Goal: Task Accomplishment & Management: Manage account settings

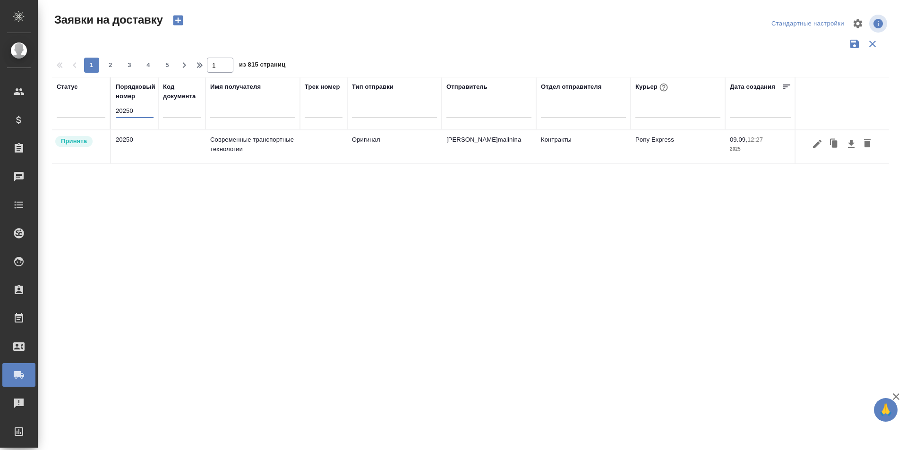
type input "20250"
click at [821, 144] on icon "button" at bounding box center [816, 143] width 11 height 11
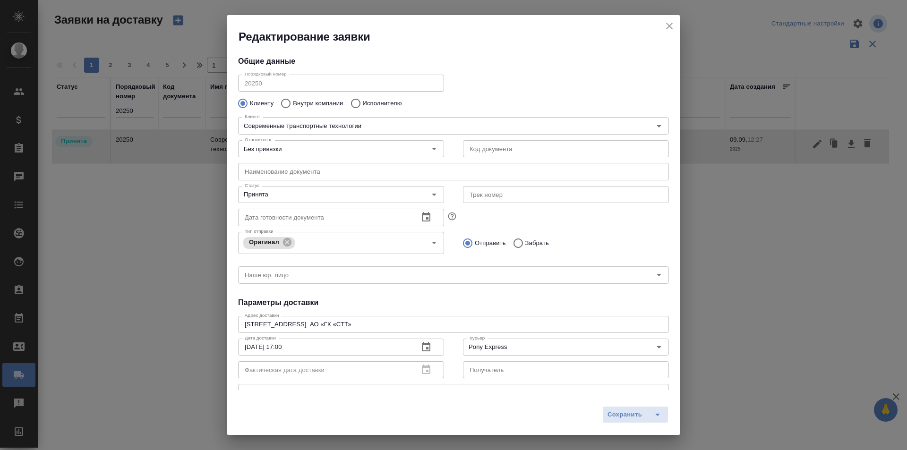
type input "[PERSON_NAME]"
type input "[PHONE_NUMBER]"
type input "Контракты"
type input "[PERSON_NAME]malinina"
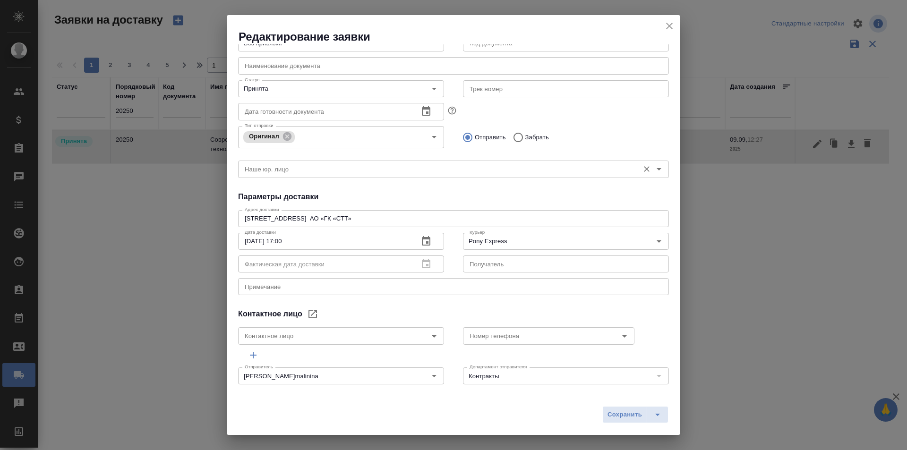
scroll to position [111, 0]
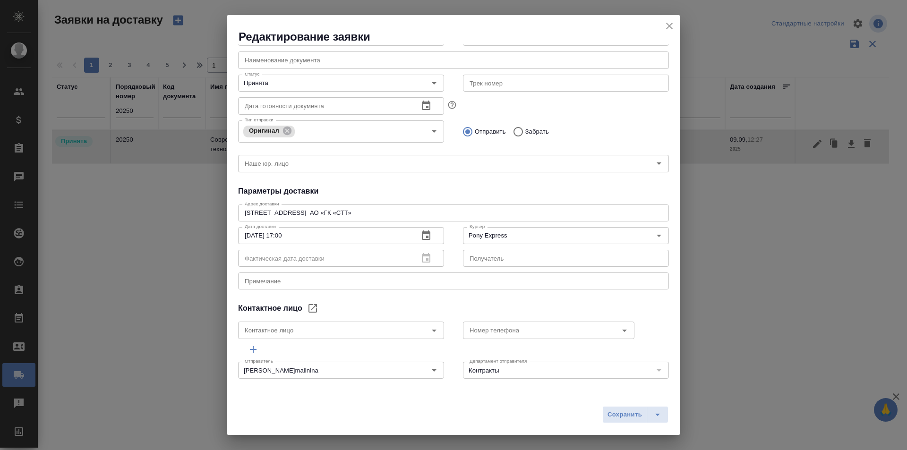
click at [662, 32] on h2 "Редактирование заявки" at bounding box center [460, 36] width 442 height 15
click at [678, 25] on div "Редактирование заявки" at bounding box center [453, 29] width 453 height 29
click at [668, 26] on icon "close" at bounding box center [669, 26] width 7 height 7
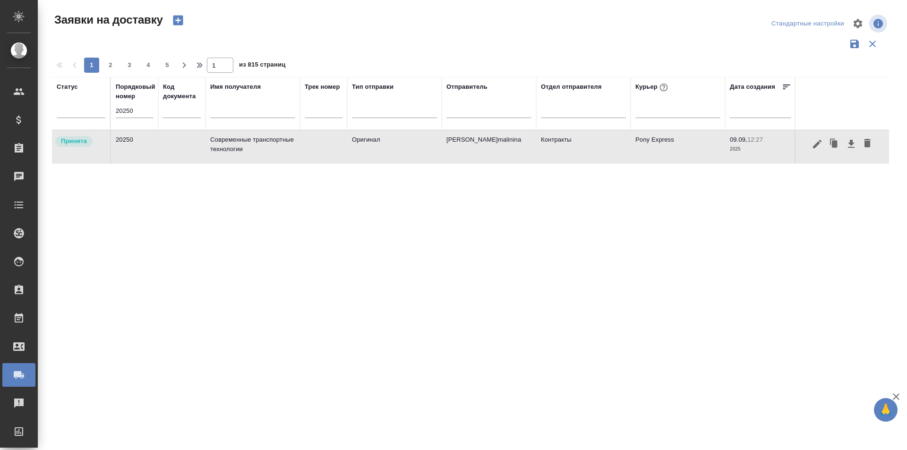
click at [819, 149] on icon "button" at bounding box center [816, 143] width 11 height 11
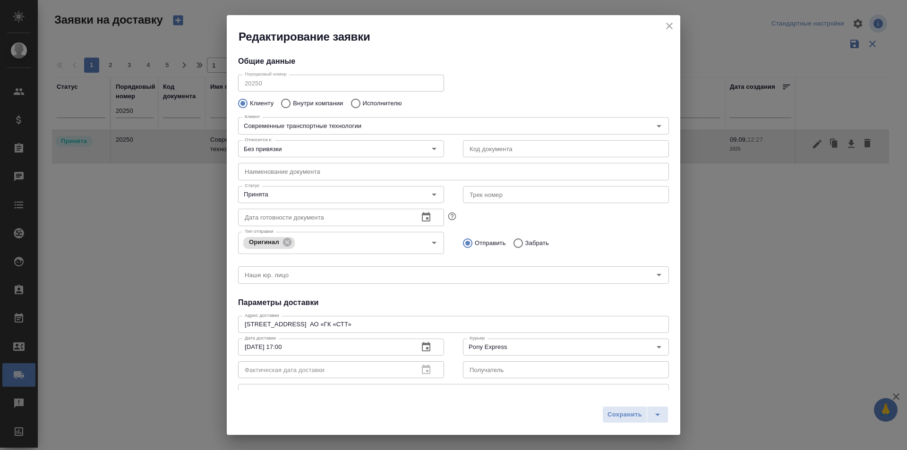
type input "[PERSON_NAME]"
type input "[PHONE_NUMBER]"
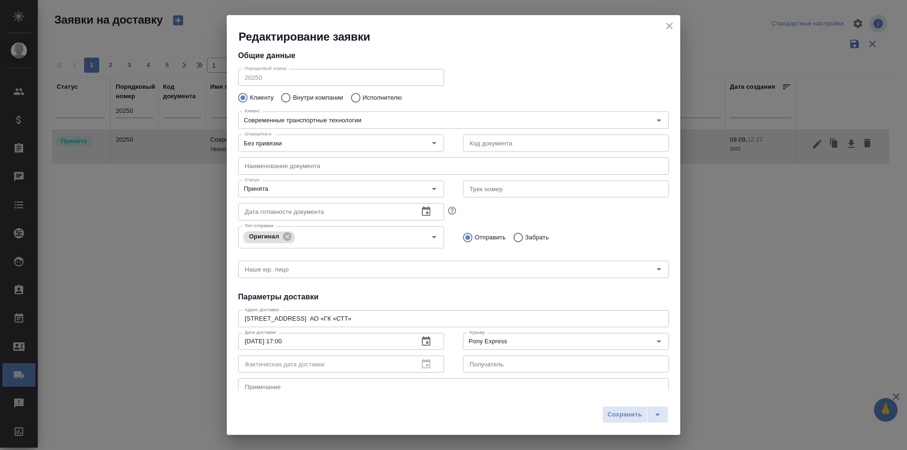
scroll to position [0, 0]
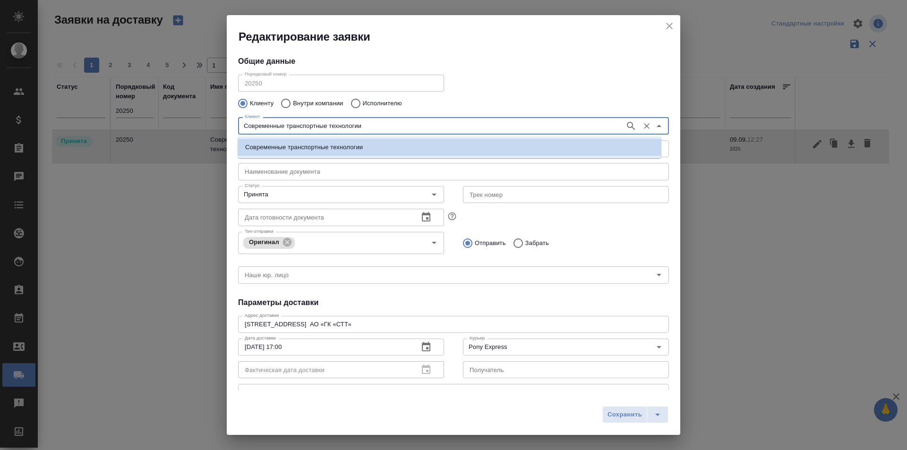
drag, startPoint x: 361, startPoint y: 123, endPoint x: 197, endPoint y: 118, distance: 164.5
click at [197, 118] on div "Редактирование заявки Общие данные Порядковый номер 20250 Порядковый номер Клие…" at bounding box center [453, 225] width 907 height 450
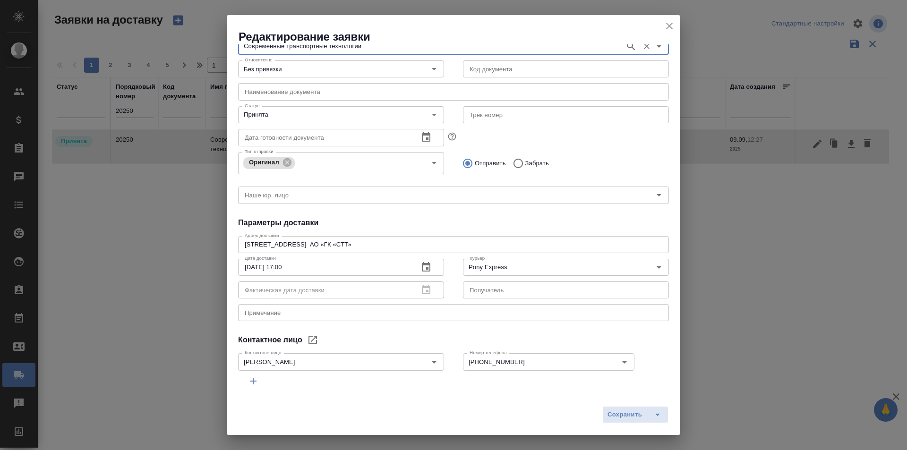
scroll to position [17, 0]
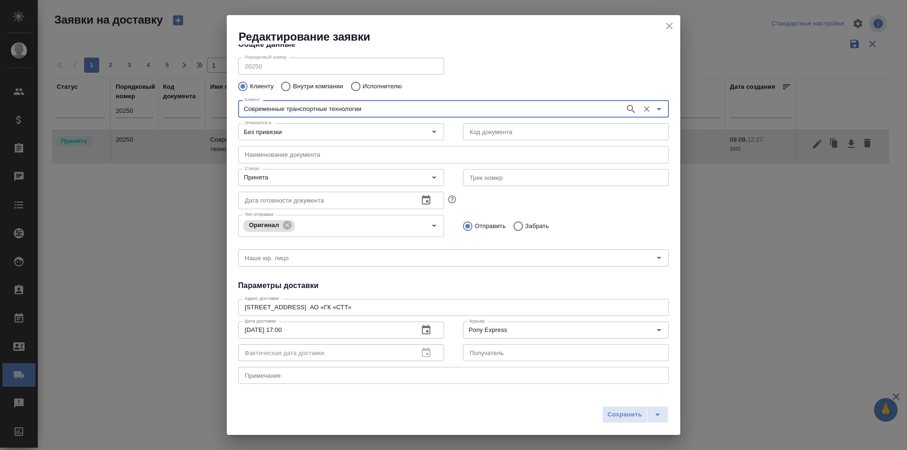
click at [669, 29] on icon "close" at bounding box center [669, 25] width 11 height 11
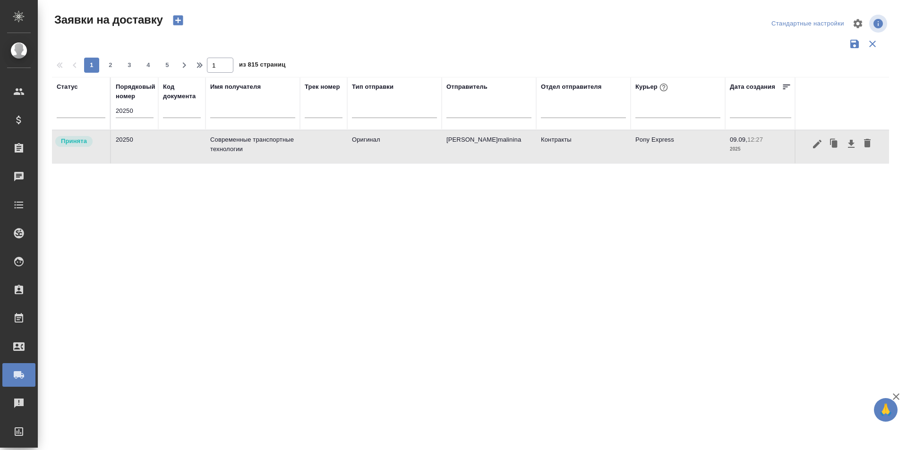
click at [821, 145] on icon "button" at bounding box center [816, 143] width 11 height 11
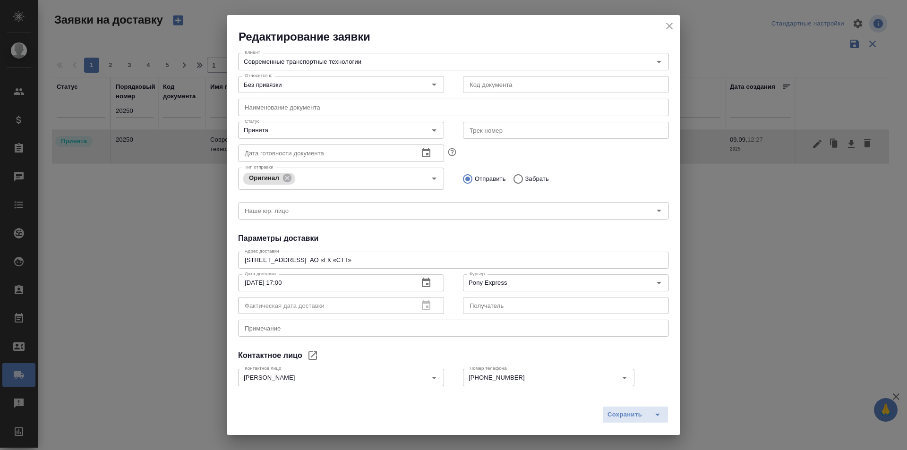
scroll to position [111, 0]
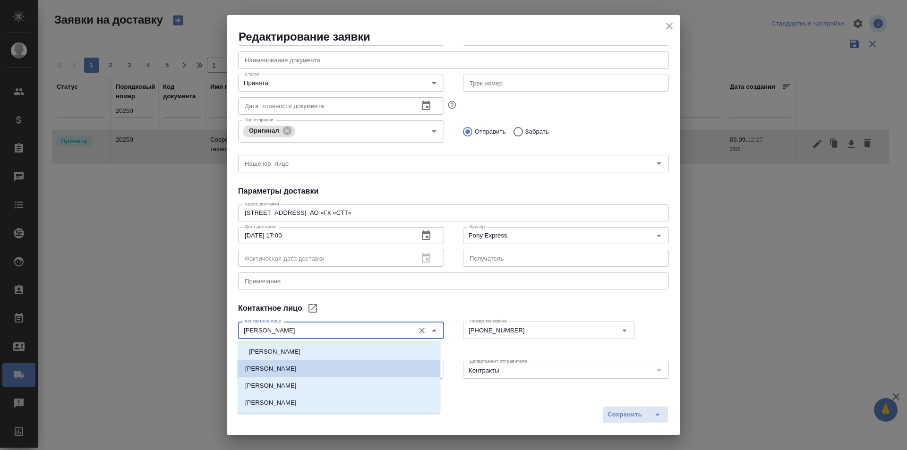
drag, startPoint x: 314, startPoint y: 328, endPoint x: 214, endPoint y: 324, distance: 99.7
click at [214, 324] on div "Редактирование заявки Общие данные Порядковый номер 20250 Порядковый номер Клие…" at bounding box center [453, 225] width 907 height 450
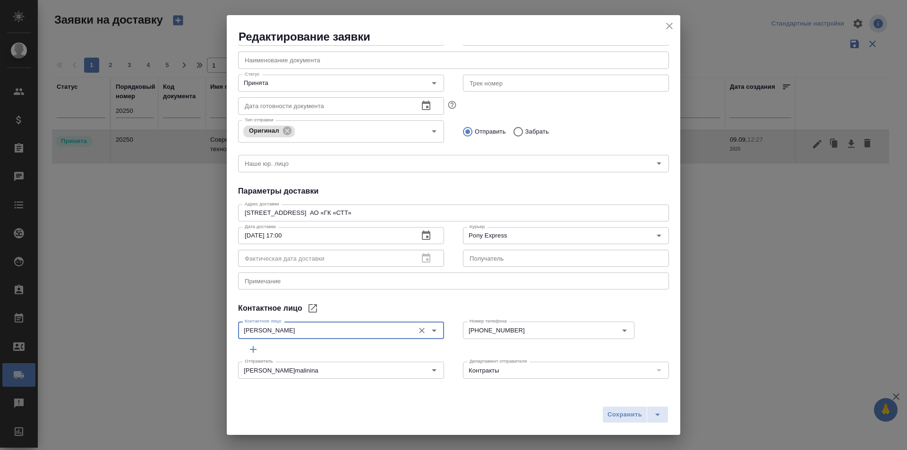
drag, startPoint x: 527, startPoint y: 337, endPoint x: 387, endPoint y: 330, distance: 140.4
click at [387, 330] on div "Контактное лицо [PERSON_NAME] лицо Номер телефона [PHONE_NUMBER] Номер телефона" at bounding box center [454, 329] width 450 height 42
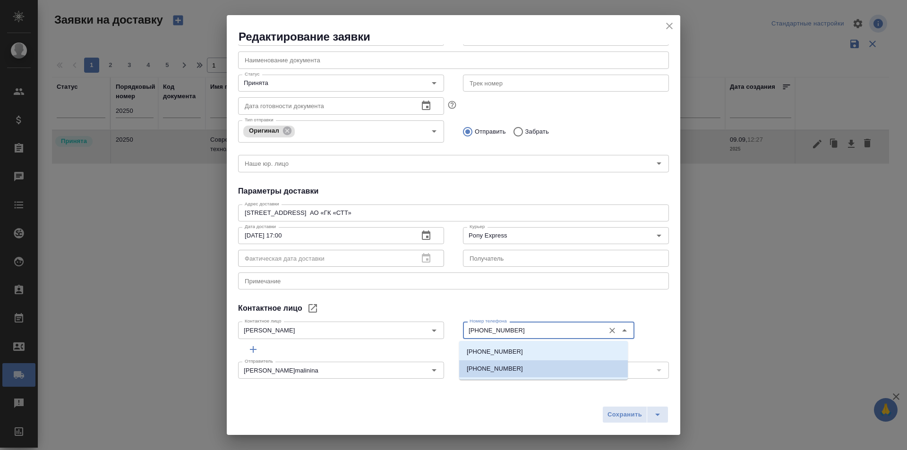
drag, startPoint x: 515, startPoint y: 332, endPoint x: 467, endPoint y: 332, distance: 48.2
click at [467, 332] on input "[PHONE_NUMBER]" at bounding box center [533, 329] width 134 height 11
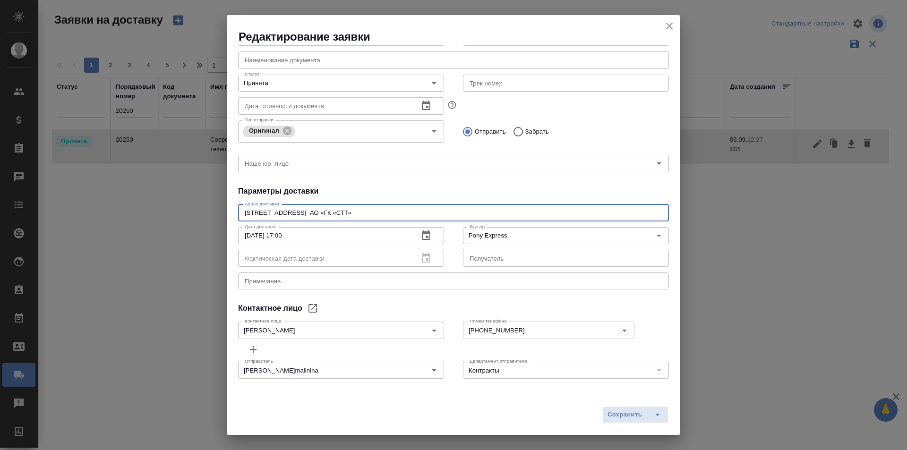
drag, startPoint x: 326, startPoint y: 213, endPoint x: 376, endPoint y: 213, distance: 50.1
click at [376, 213] on textarea "[STREET_ADDRESS] АО «ГК «СТТ»" at bounding box center [454, 212] width 418 height 7
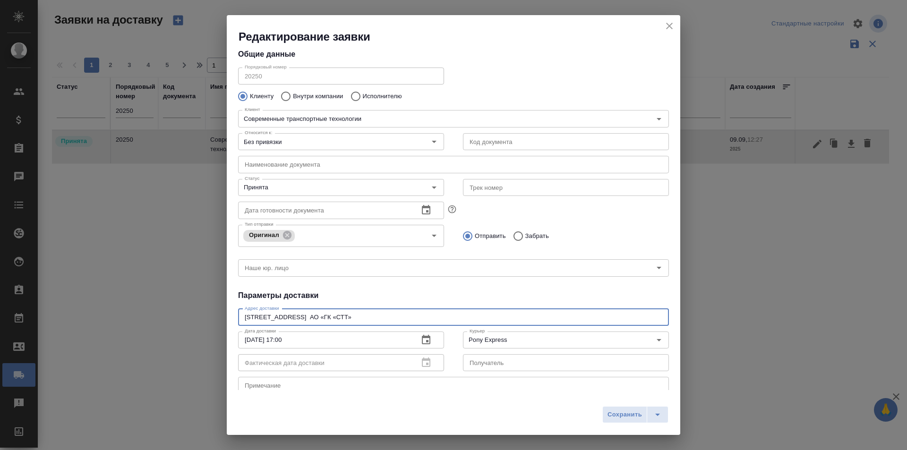
scroll to position [0, 0]
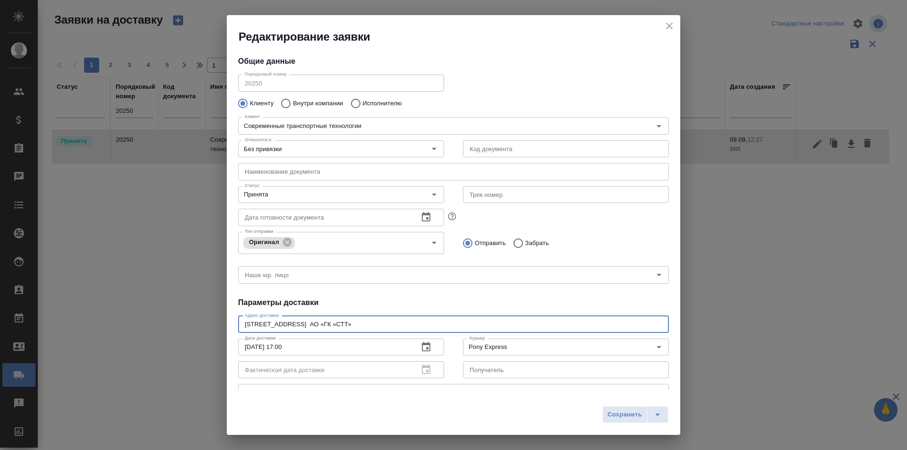
click at [503, 189] on input "text" at bounding box center [566, 194] width 206 height 17
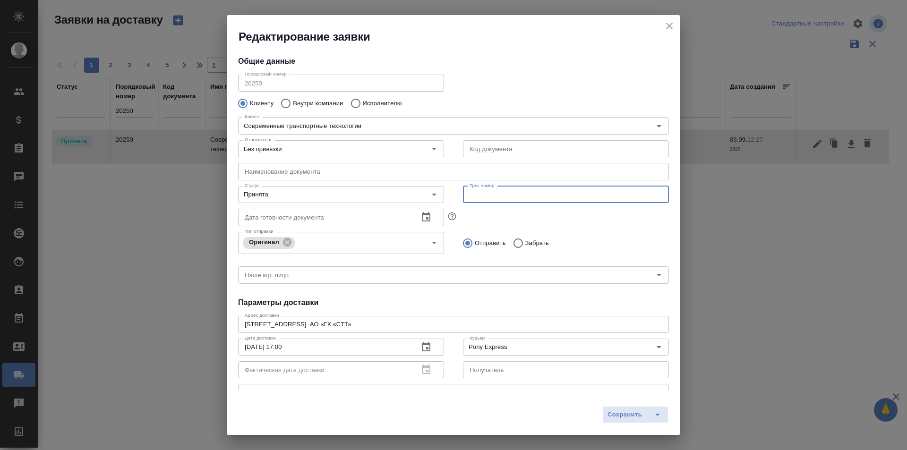
paste input "497-013708616"
type input "497-013708616"
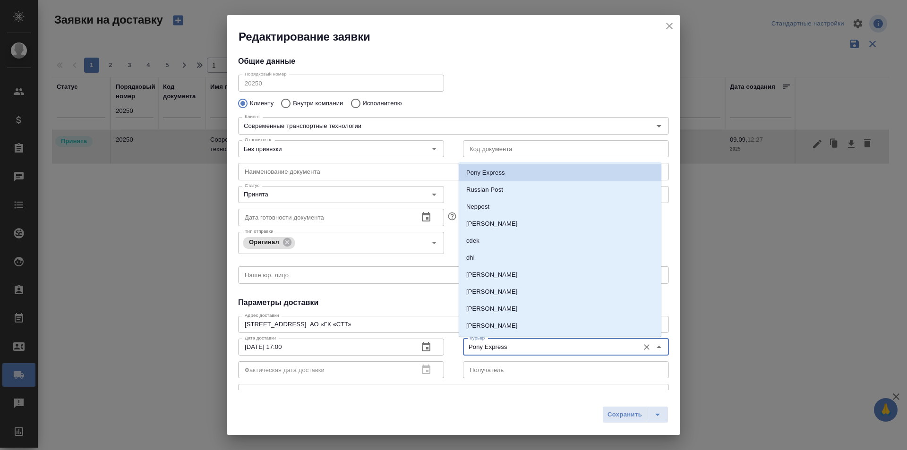
click at [516, 345] on input "Pony Express" at bounding box center [550, 346] width 169 height 11
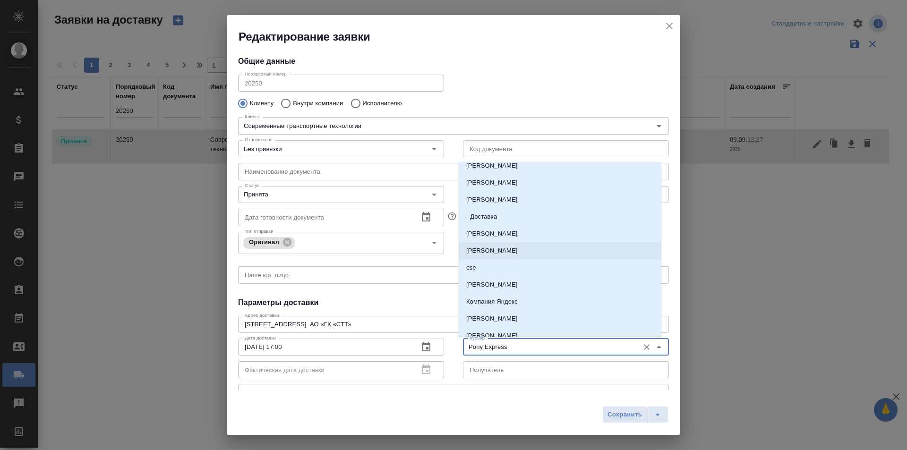
scroll to position [142, 0]
click at [467, 256] on p "cse" at bounding box center [471, 251] width 10 height 9
type input "cse"
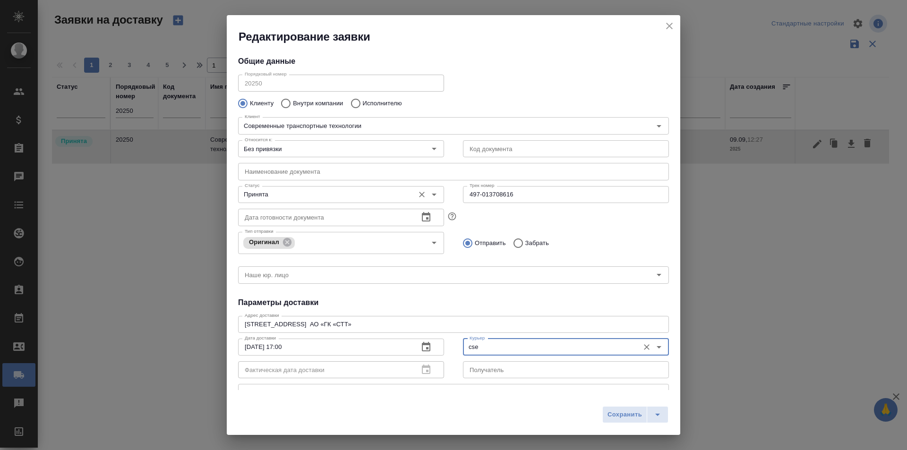
click at [299, 196] on input "Принята" at bounding box center [325, 194] width 169 height 11
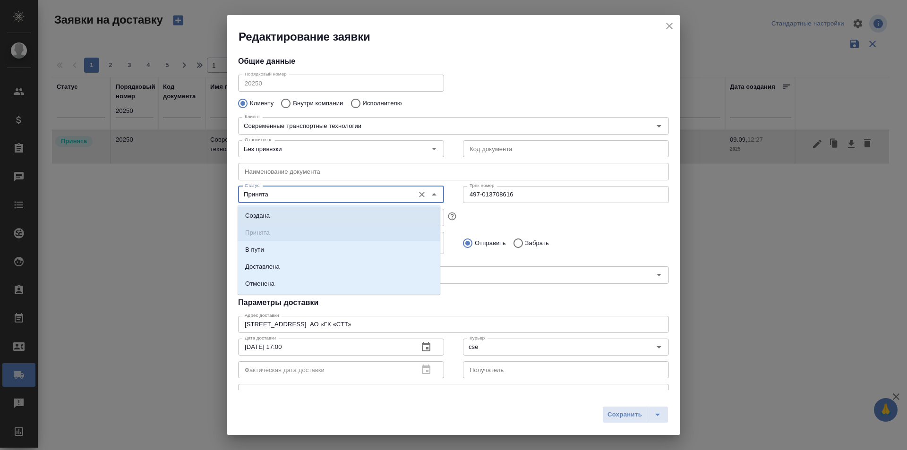
click at [286, 244] on li "В пути" at bounding box center [339, 249] width 203 height 17
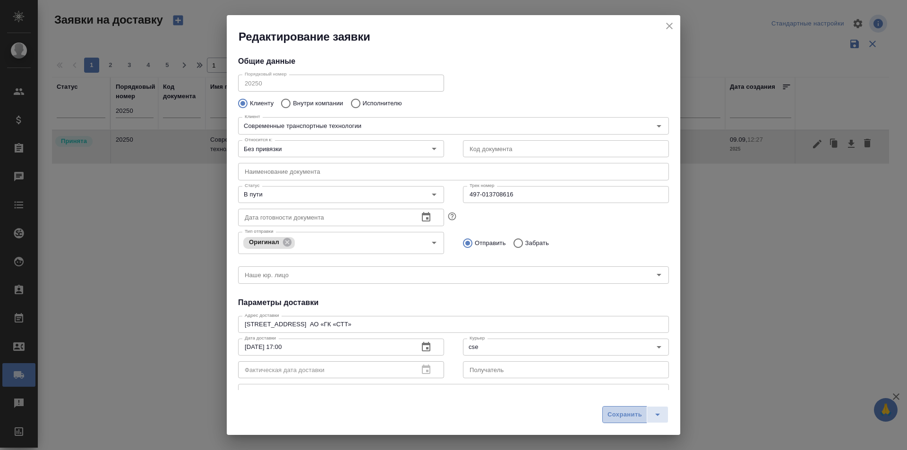
click at [620, 414] on span "Сохранить" at bounding box center [624, 415] width 34 height 11
type input "Принята"
type input "Pony Express"
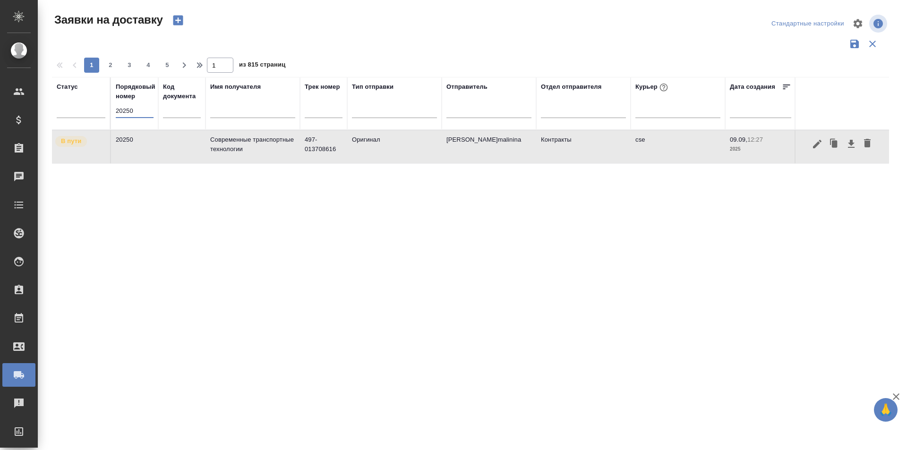
click at [131, 108] on input "20250" at bounding box center [135, 110] width 38 height 13
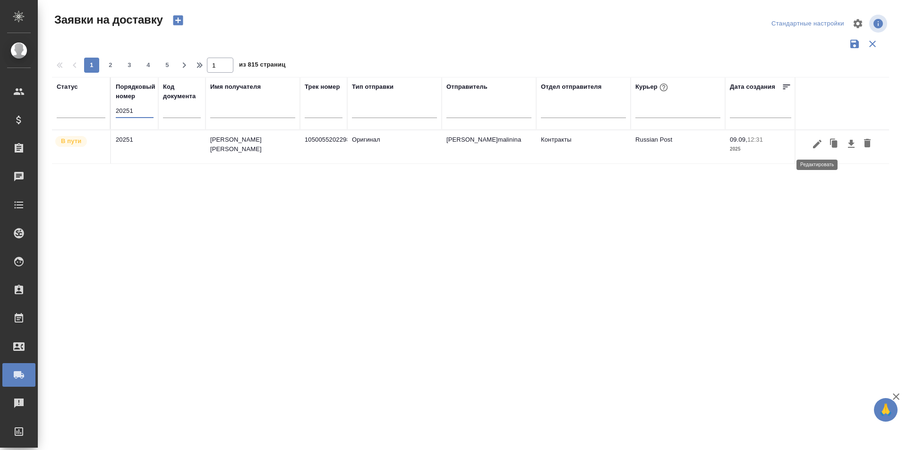
type input "20251"
click at [819, 145] on icon "button" at bounding box center [816, 143] width 11 height 11
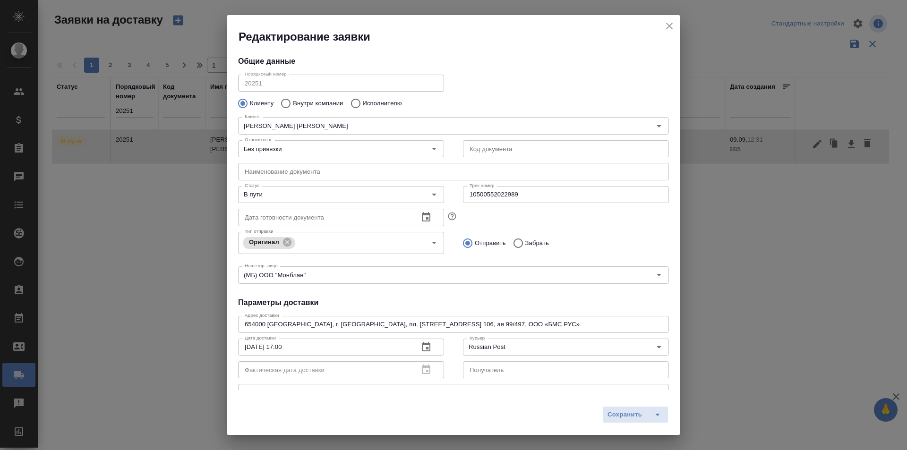
type input "[PERSON_NAME] [PERSON_NAME]"
click at [667, 27] on icon "close" at bounding box center [669, 25] width 11 height 11
